Goal: Task Accomplishment & Management: Manage account settings

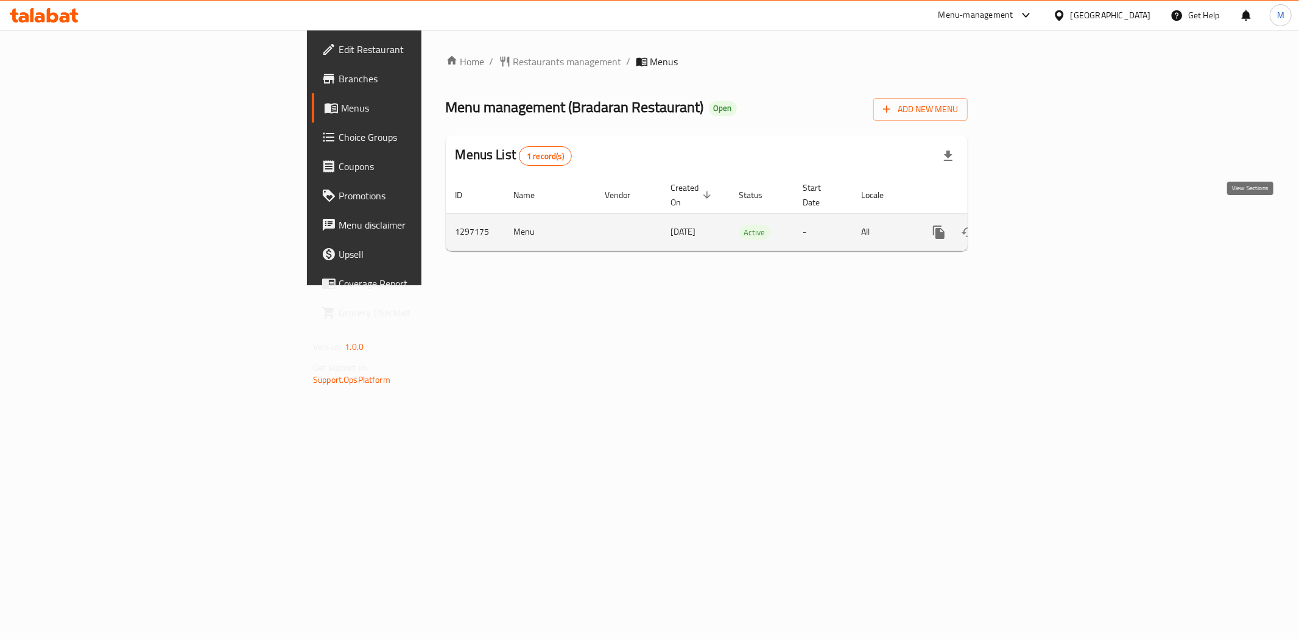
click at [1042, 226] on link "enhanced table" at bounding box center [1026, 231] width 29 height 29
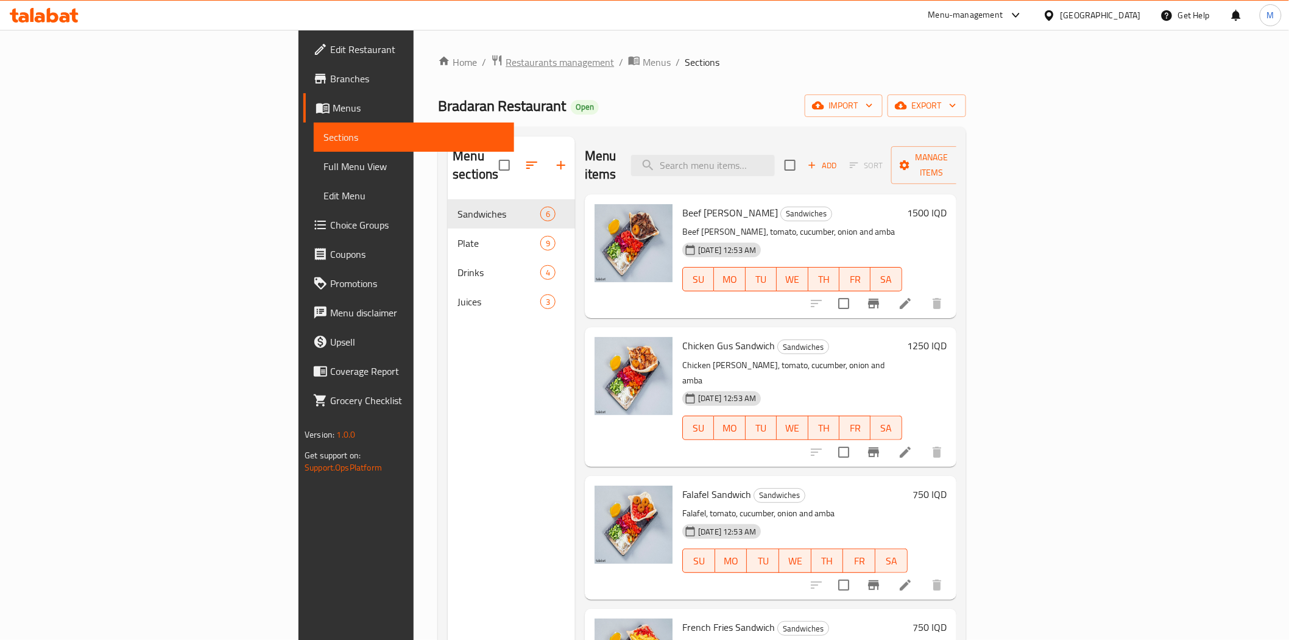
click at [506, 55] on span "Restaurants management" at bounding box center [560, 62] width 108 height 15
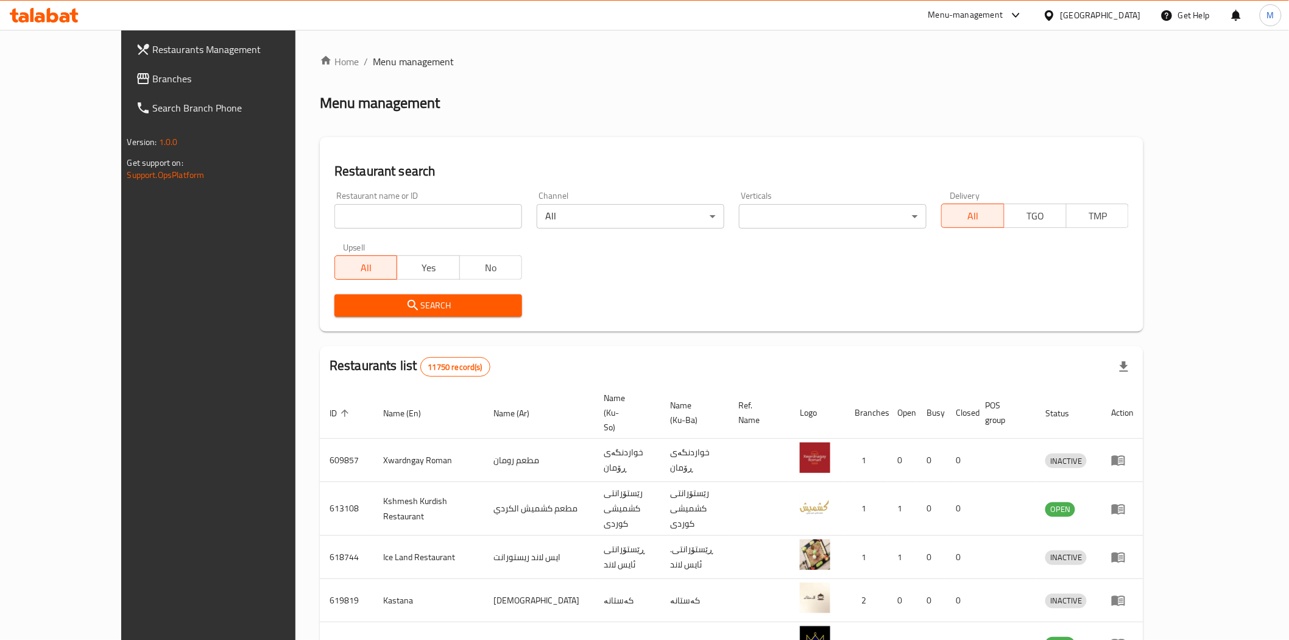
click at [398, 220] on input "search" at bounding box center [428, 216] width 188 height 24
type input "chicken station"
click button "Search" at bounding box center [428, 305] width 188 height 23
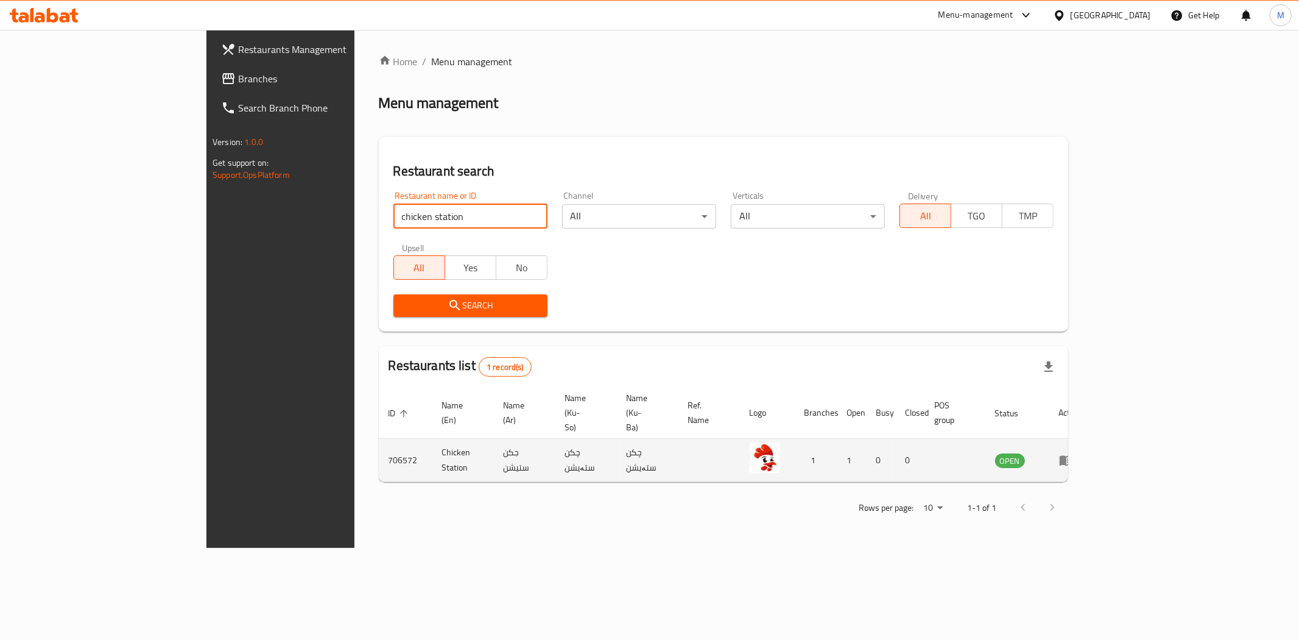
click at [1073, 456] on icon "enhanced table" at bounding box center [1066, 461] width 13 height 10
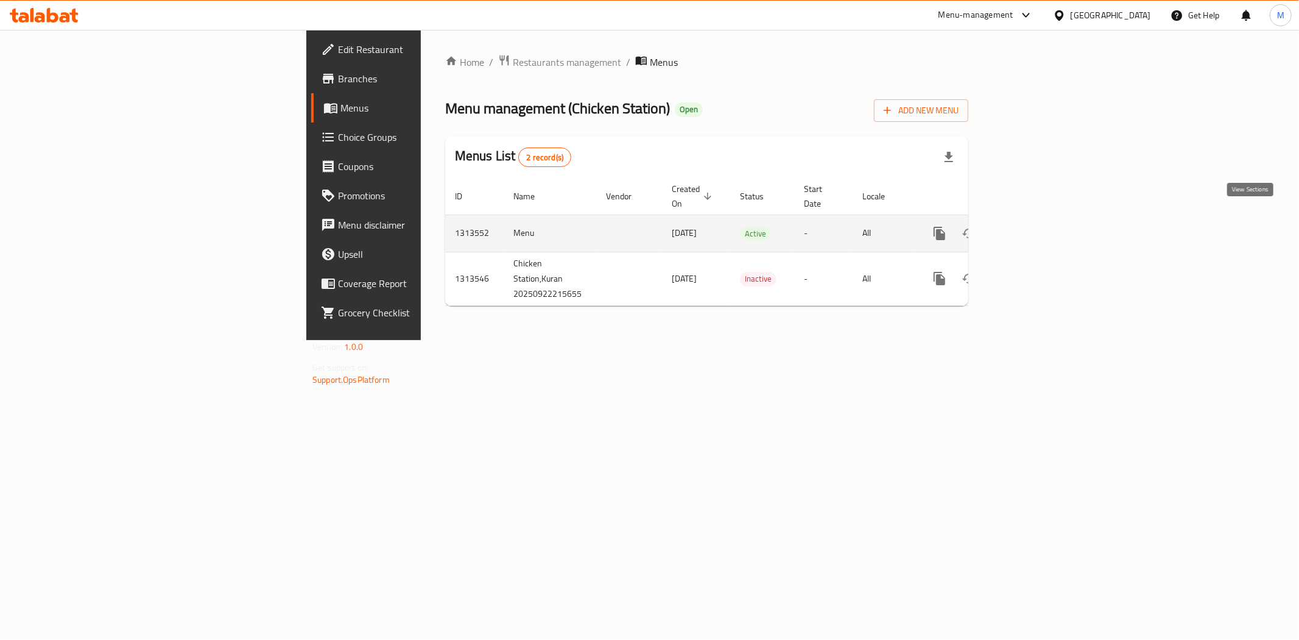
click at [1035, 226] on icon "enhanced table" at bounding box center [1027, 233] width 15 height 15
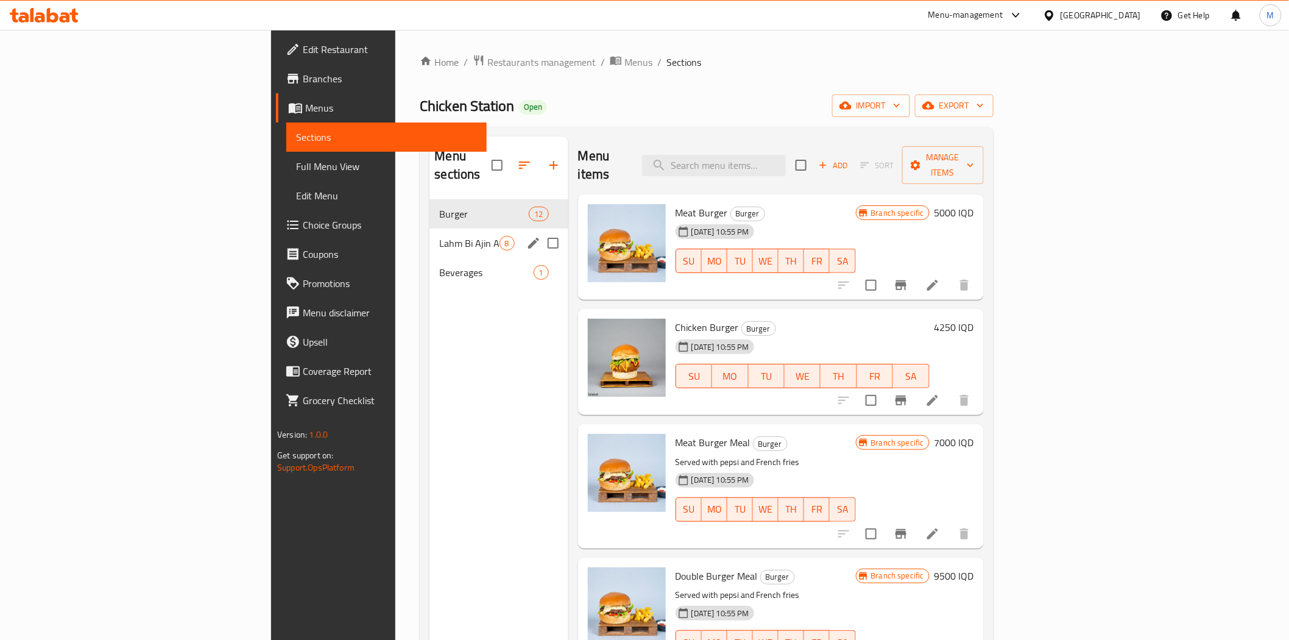
click at [439, 236] on span "Lahm Bi Ajin And Pizza" at bounding box center [469, 243] width 60 height 15
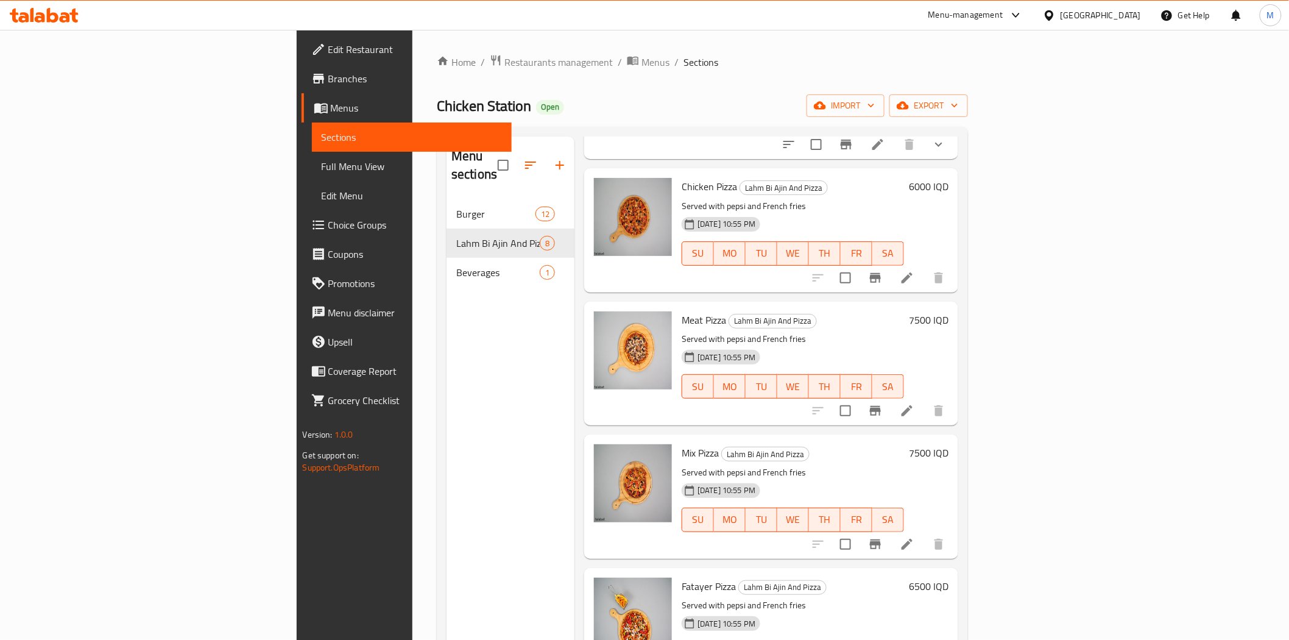
scroll to position [436, 0]
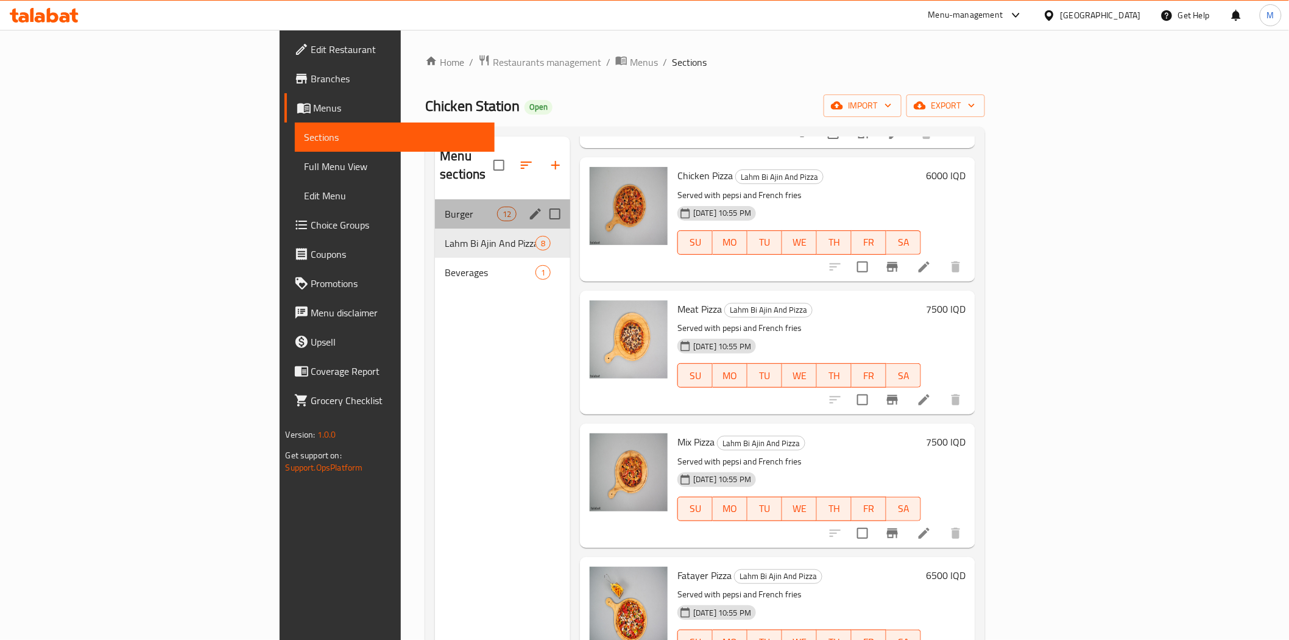
click at [435, 208] on div "Burger 12" at bounding box center [502, 213] width 135 height 29
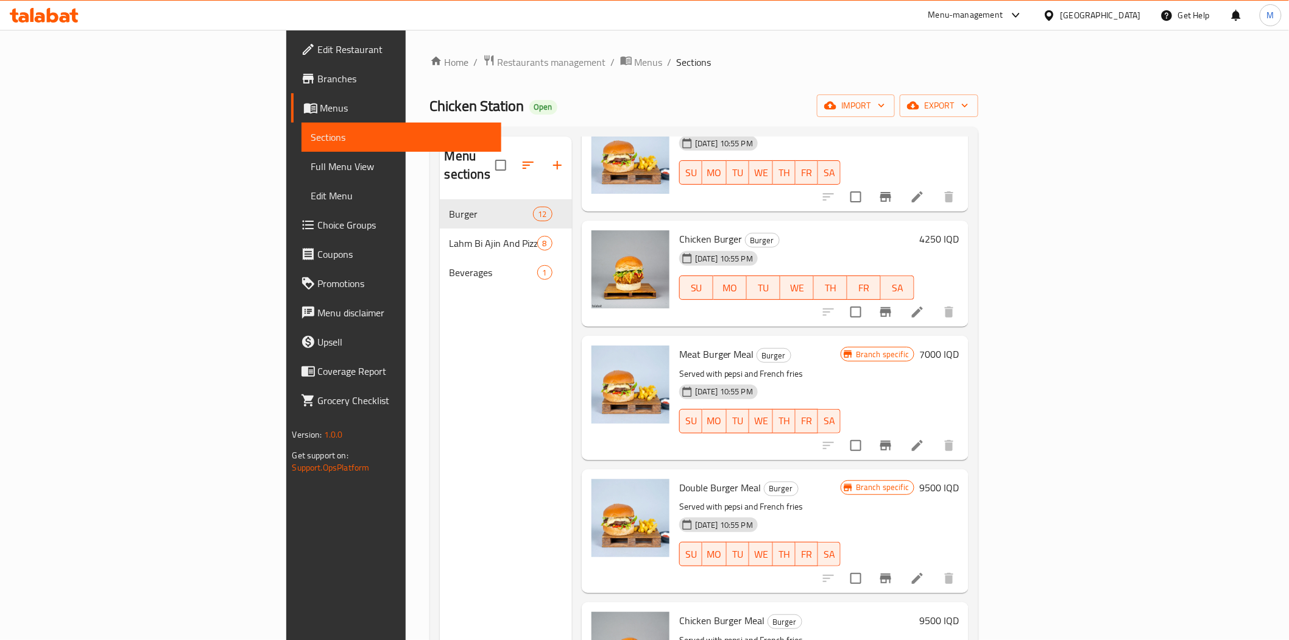
scroll to position [224, 0]
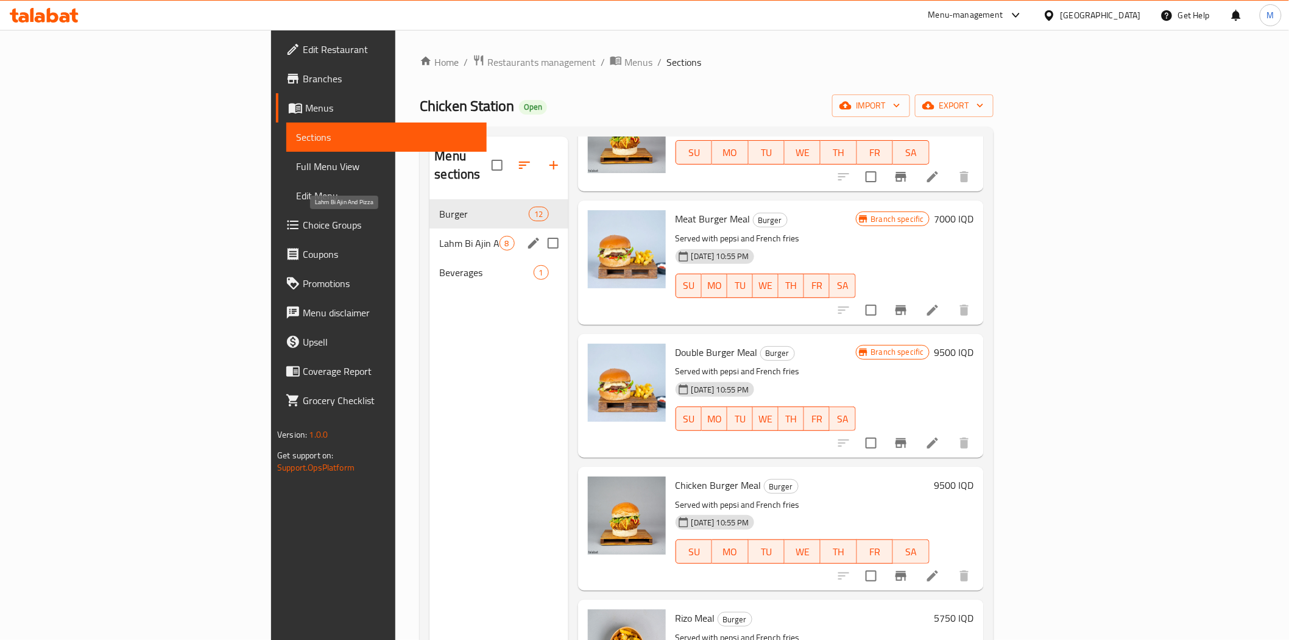
click at [439, 236] on span "Lahm Bi Ajin And Pizza" at bounding box center [469, 243] width 60 height 15
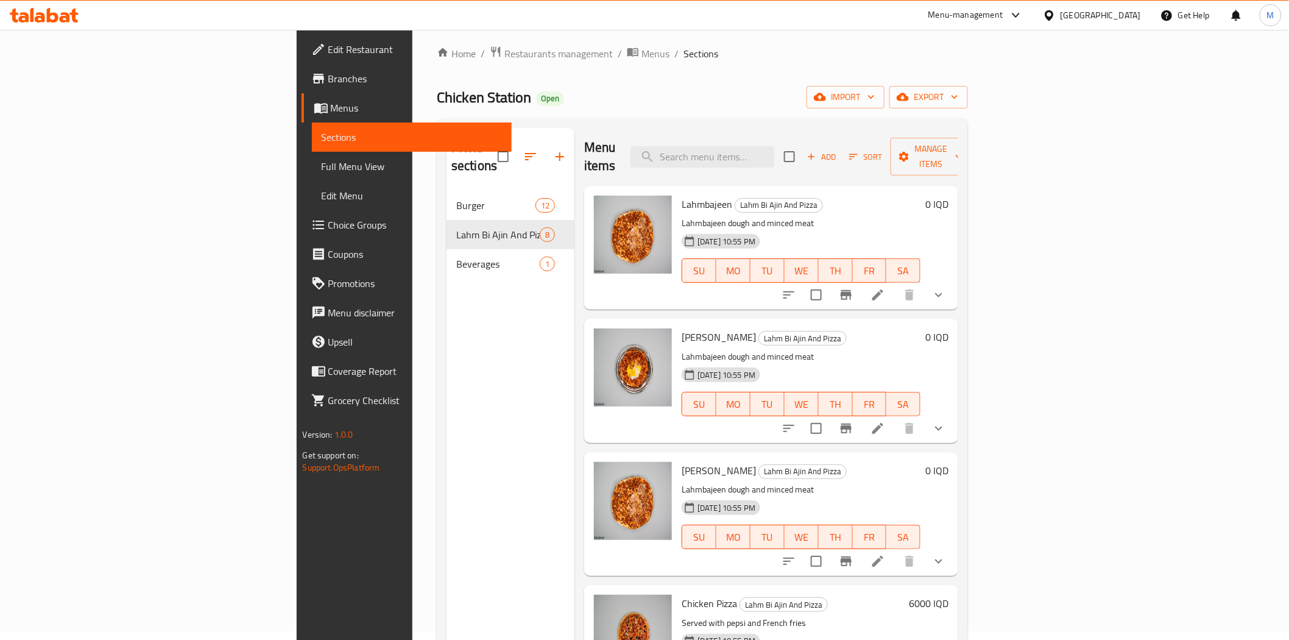
scroll to position [7, 0]
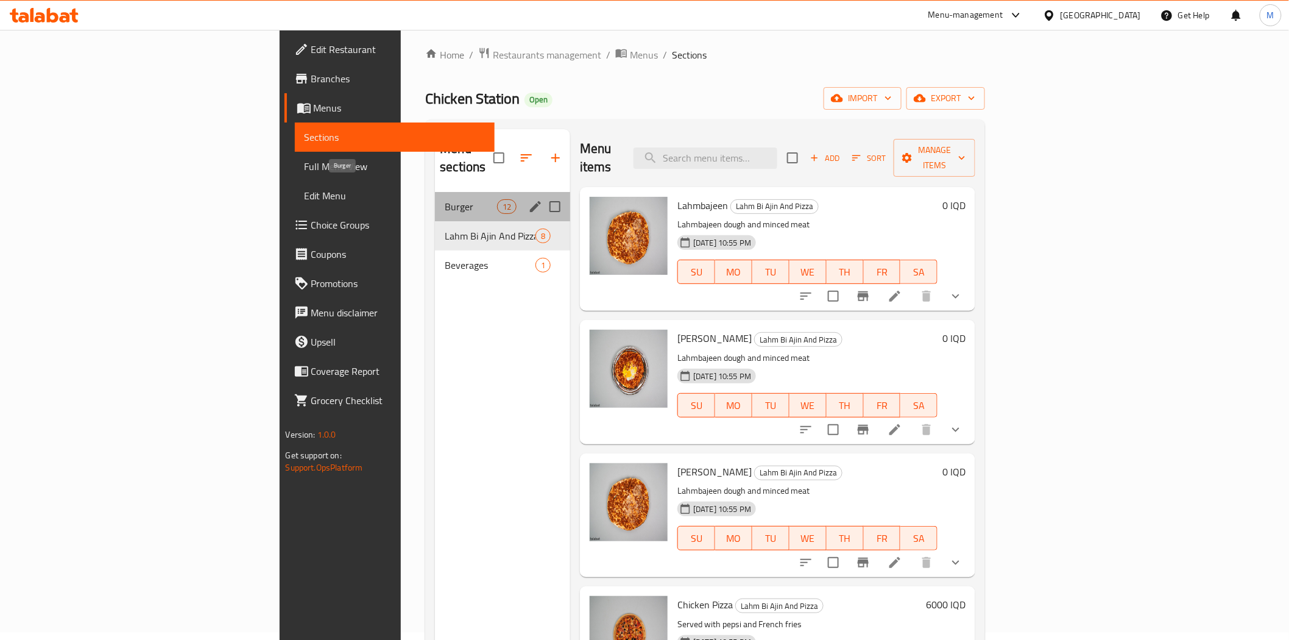
click at [445, 199] on span "Burger" at bounding box center [471, 206] width 52 height 15
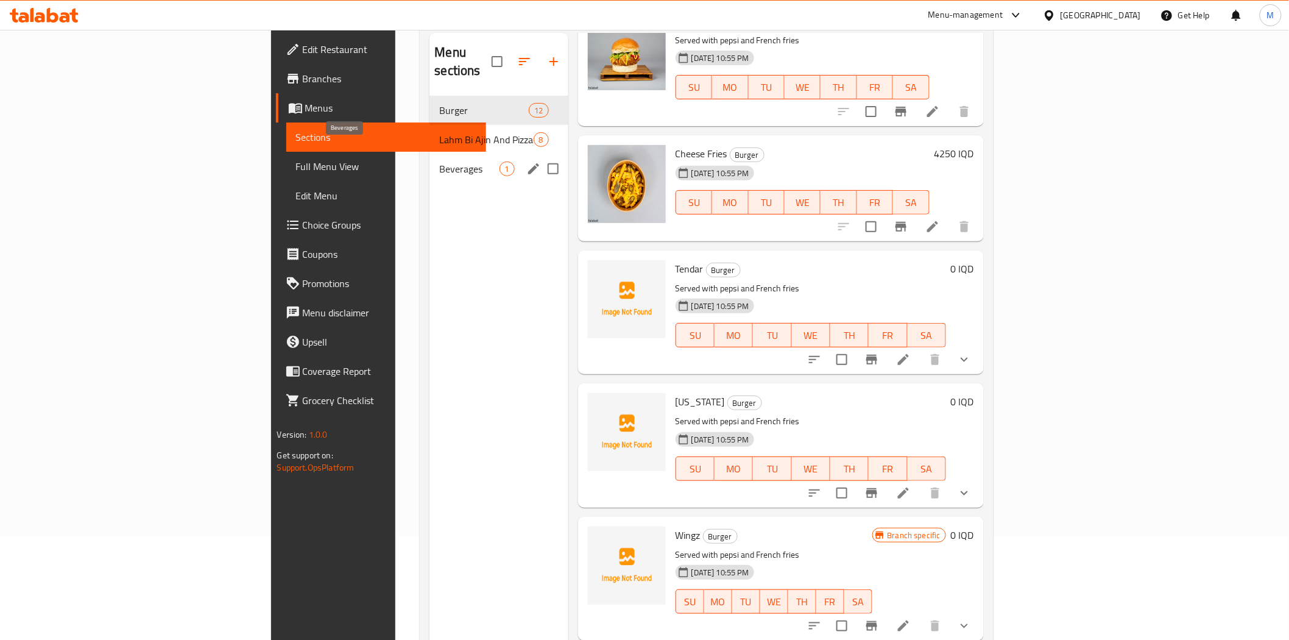
scroll to position [102, 0]
click at [439, 163] on span "Beverages" at bounding box center [469, 170] width 60 height 15
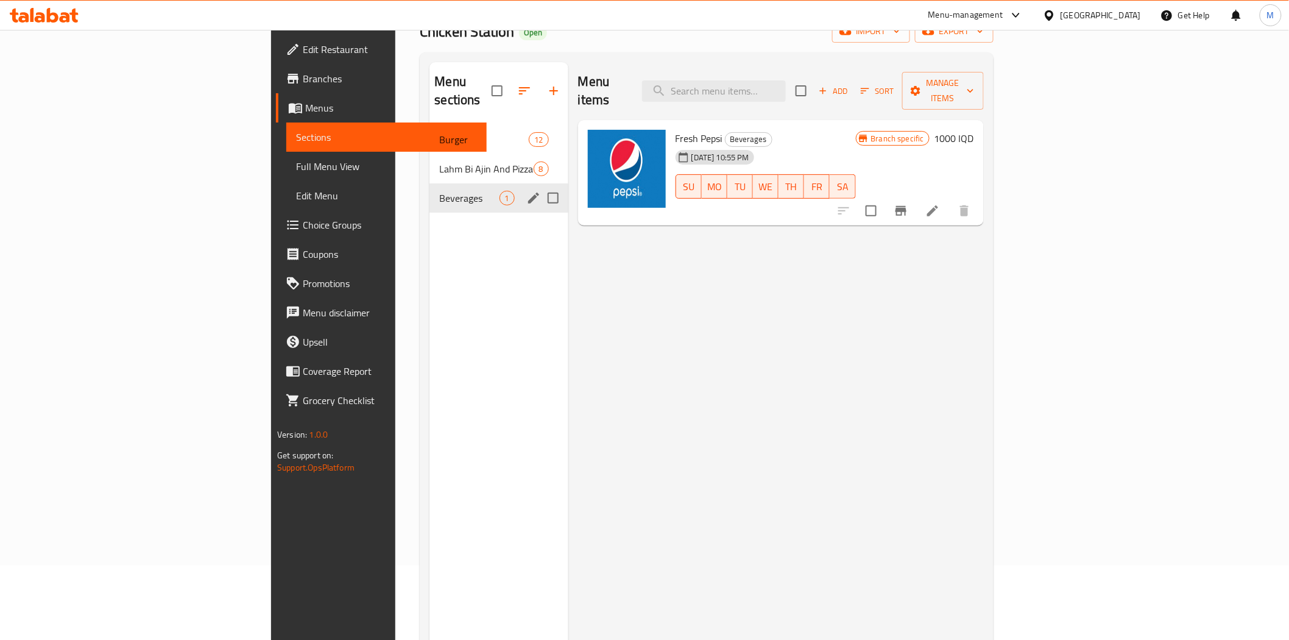
scroll to position [74, 0]
click at [439, 162] on span "Lahm Bi Ajin And Pizza" at bounding box center [469, 169] width 60 height 15
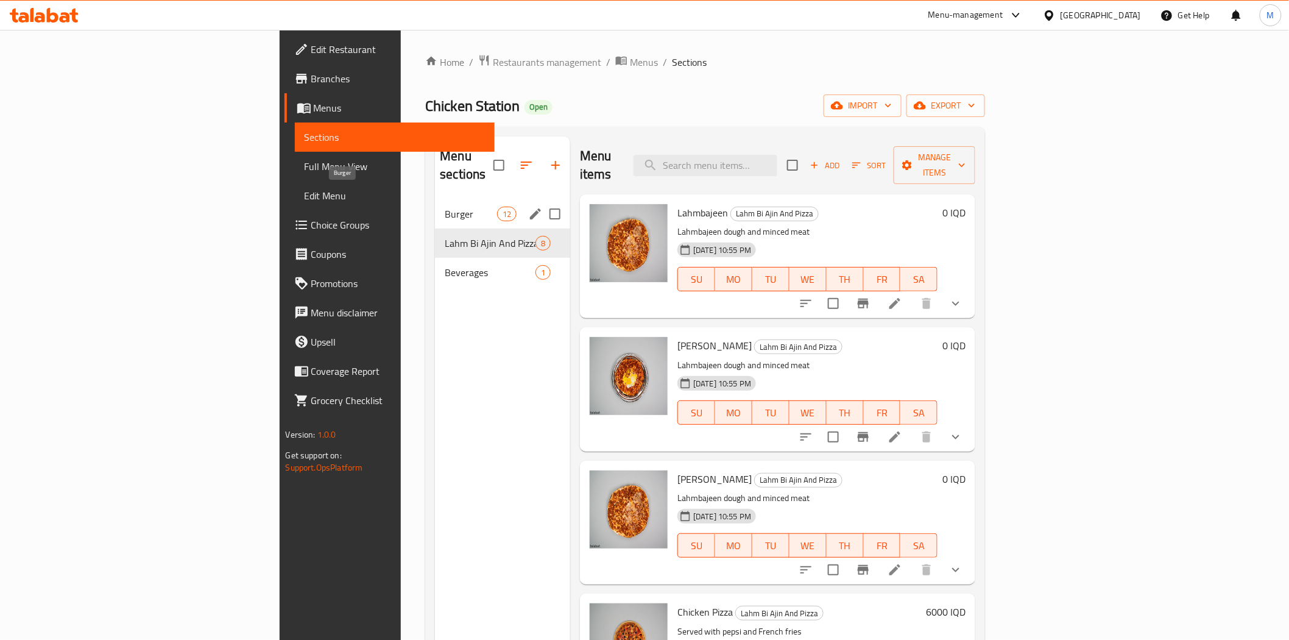
click at [445, 207] on span "Burger" at bounding box center [471, 214] width 52 height 15
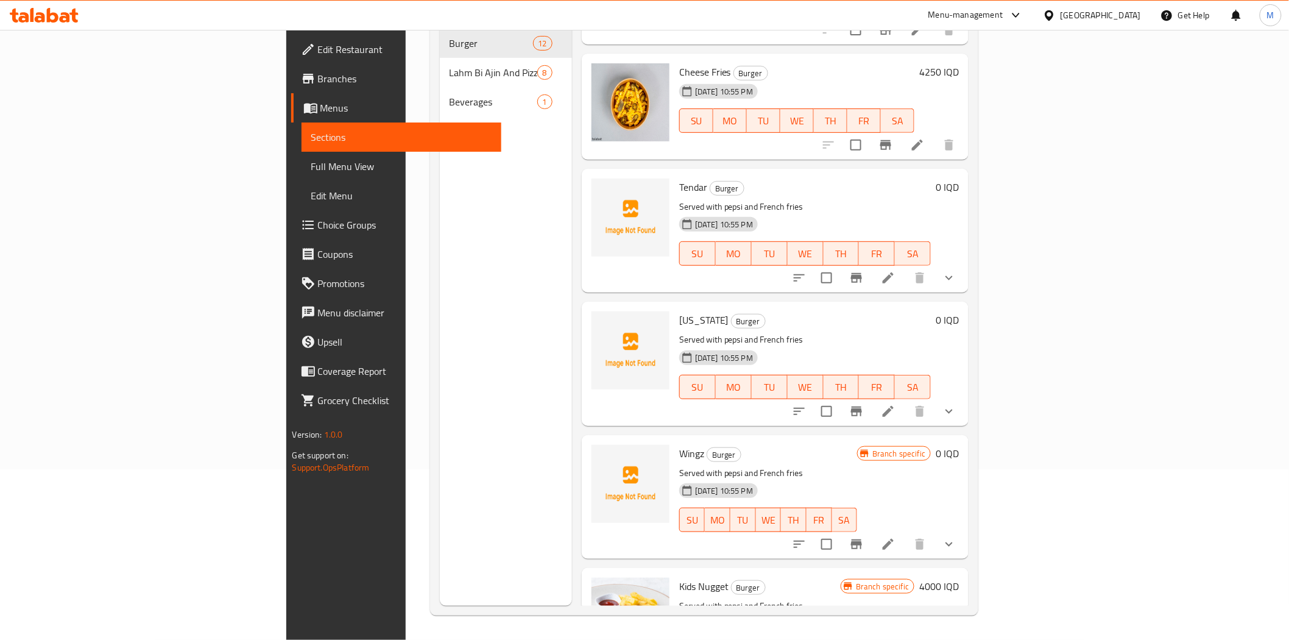
scroll to position [864, 0]
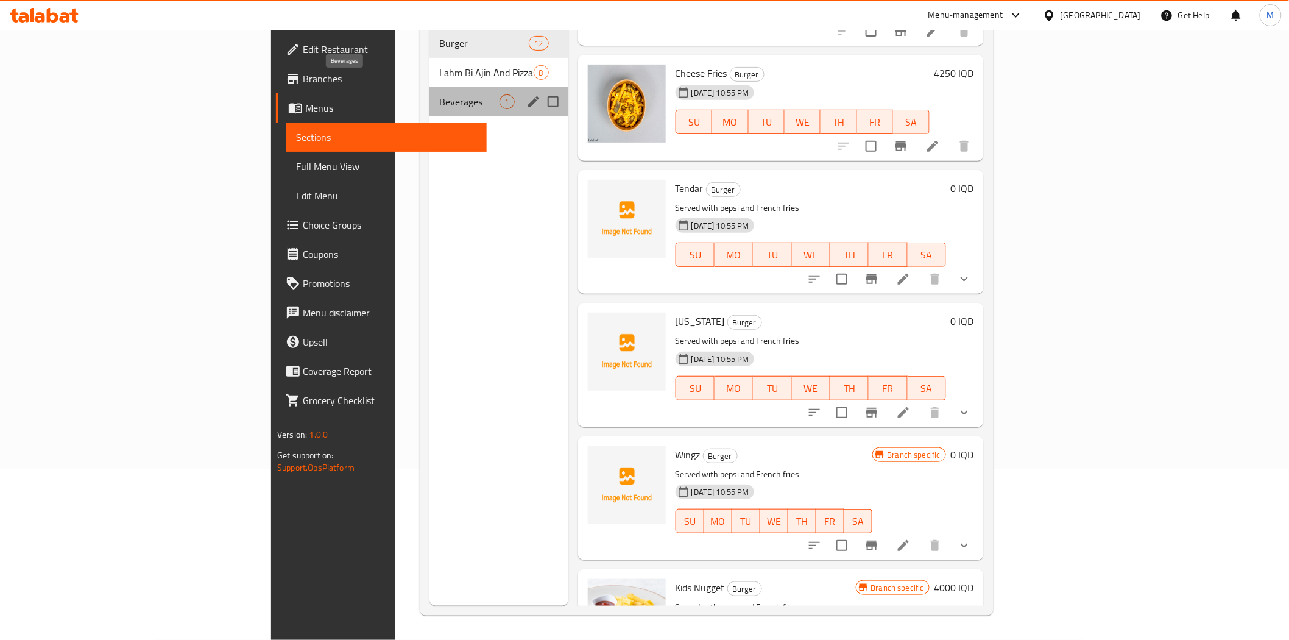
click at [439, 94] on span "Beverages" at bounding box center [469, 101] width 60 height 15
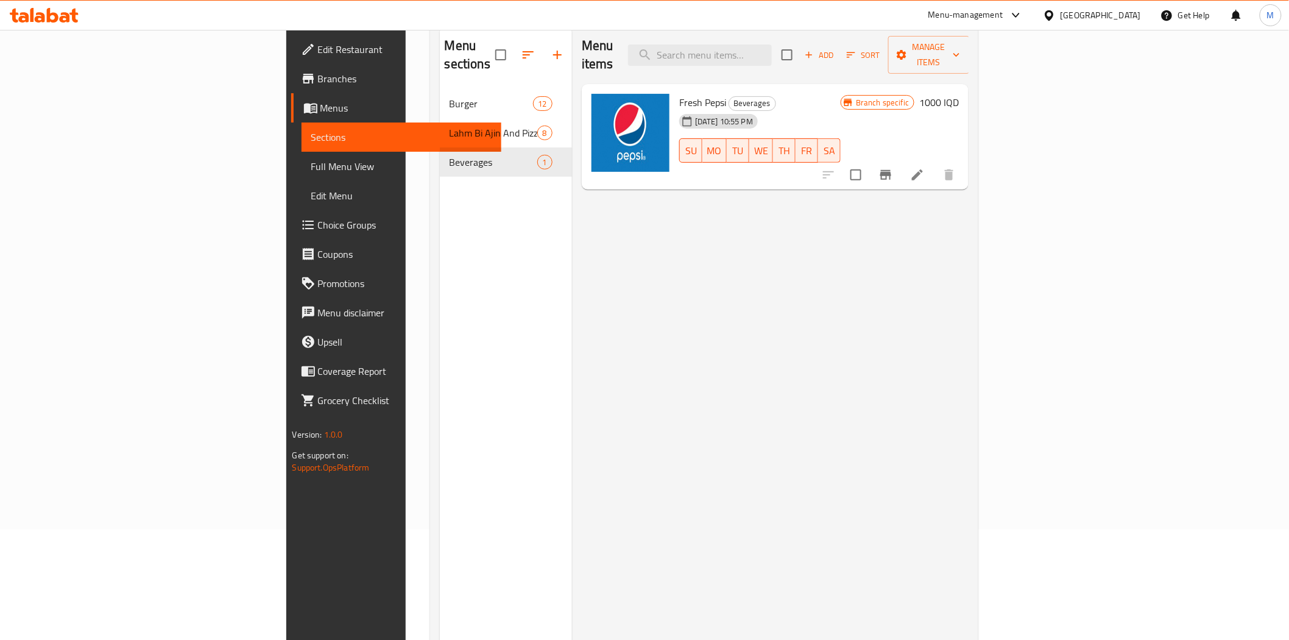
scroll to position [110, 0]
